Goal: Transaction & Acquisition: Book appointment/travel/reservation

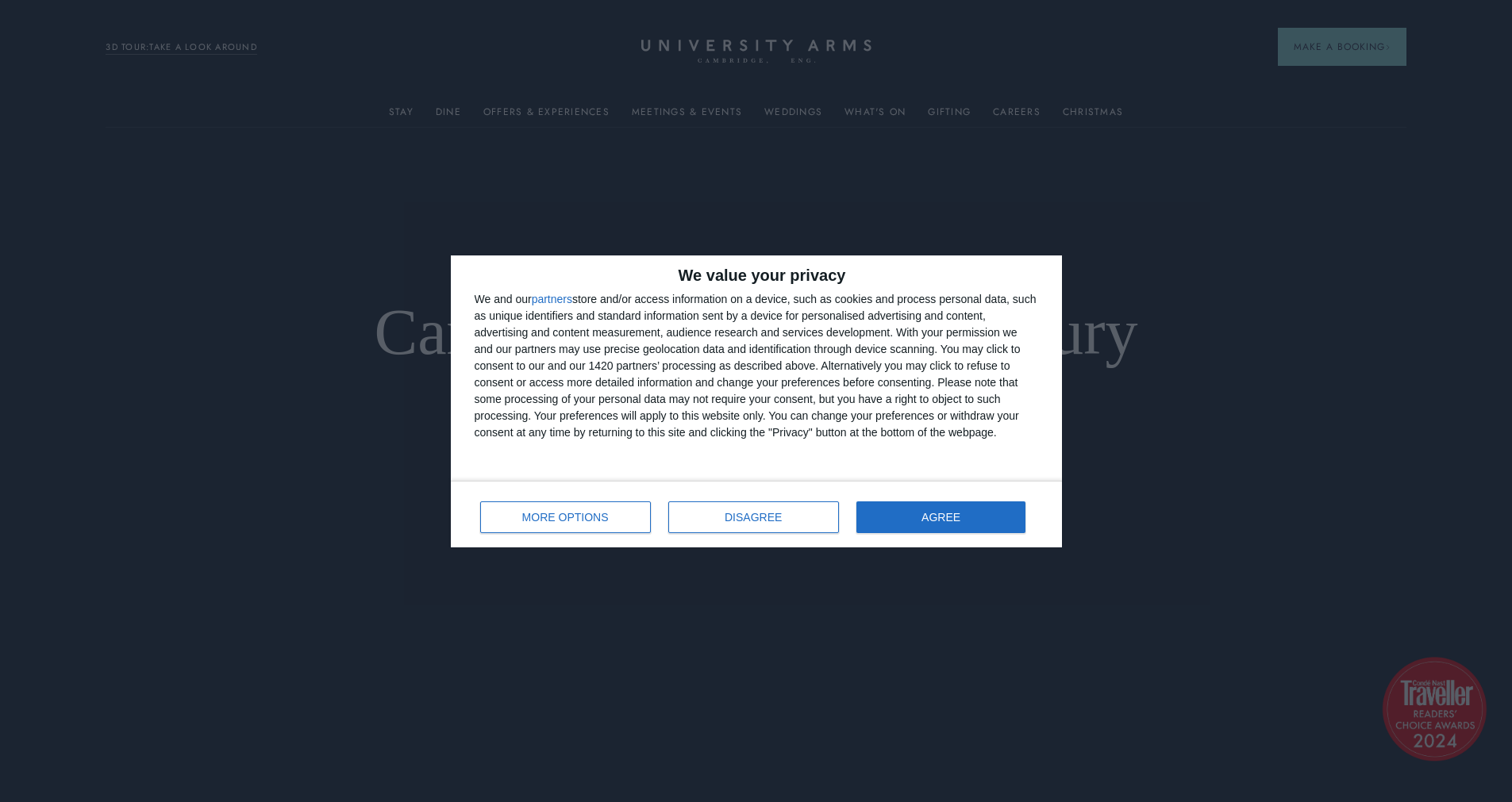
click at [984, 534] on div "MORE OPTIONS DISAGREE AGREE" at bounding box center [756, 515] width 564 height 45
click at [986, 518] on button "AGREE" at bounding box center [941, 517] width 170 height 32
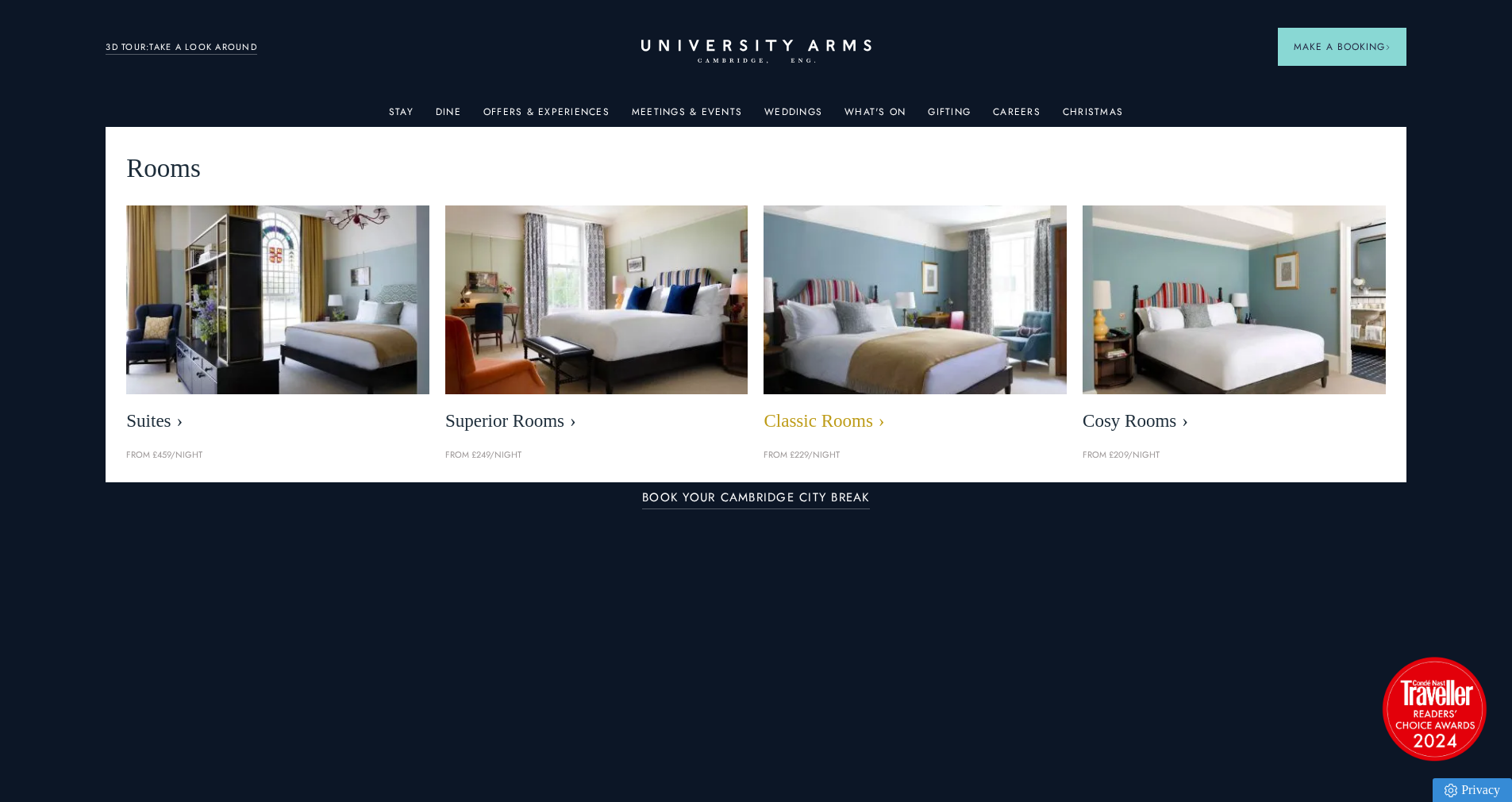
click at [1007, 310] on img at bounding box center [916, 300] width 348 height 218
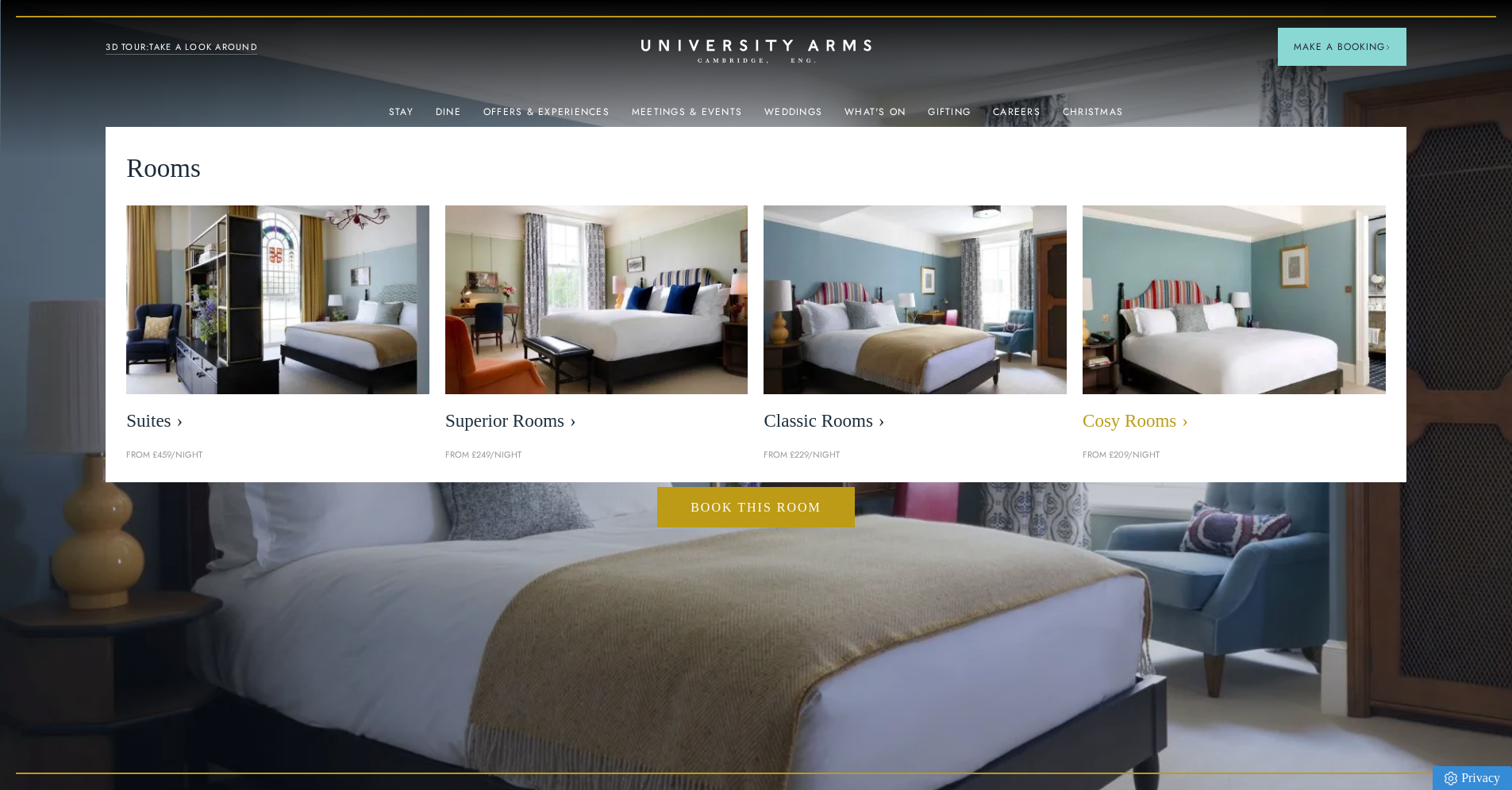
click at [1175, 349] on img at bounding box center [1233, 300] width 348 height 218
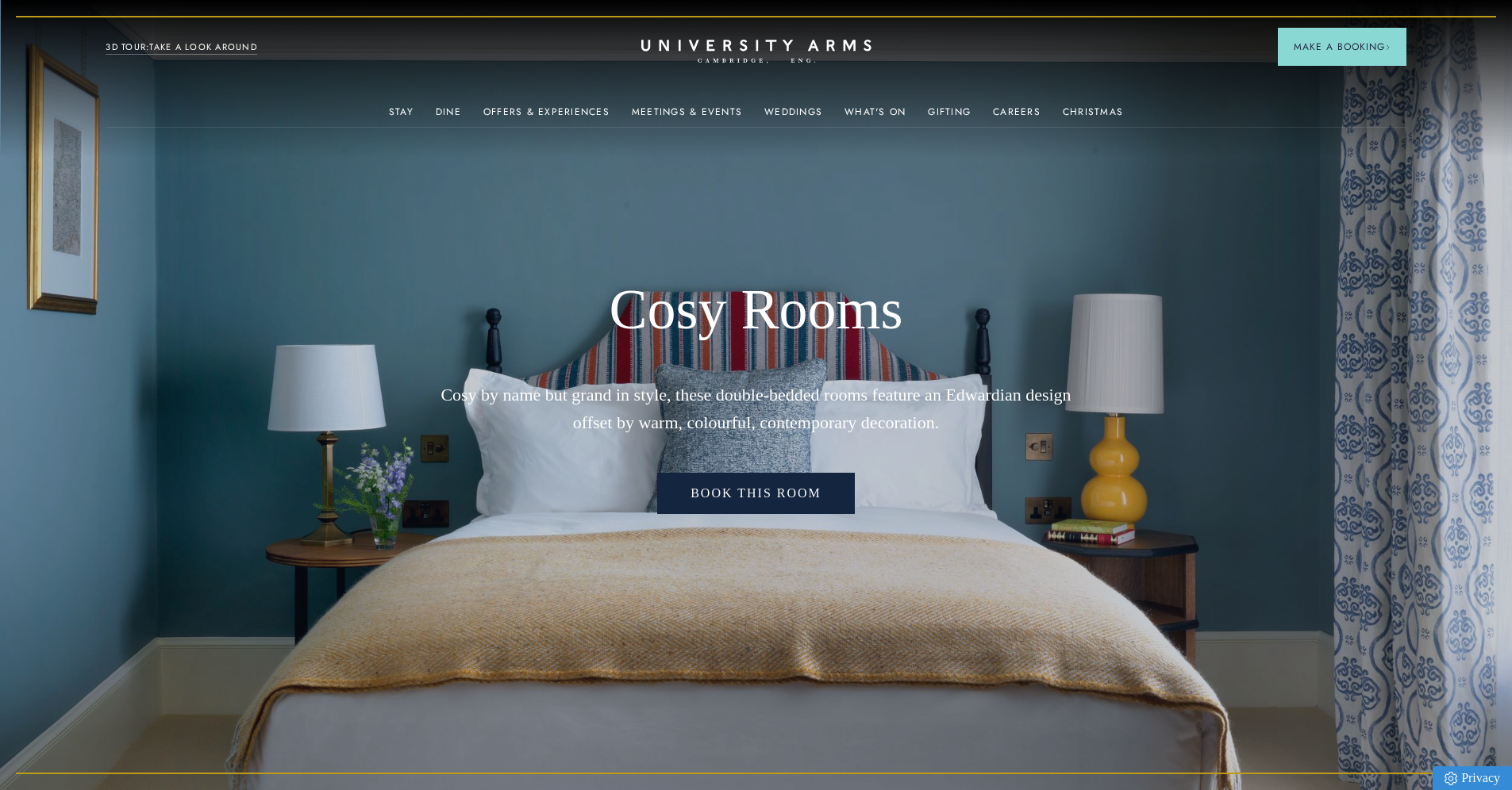
click at [756, 507] on link "Book This Room" at bounding box center [756, 493] width 198 height 42
